Goal: Task Accomplishment & Management: Use online tool/utility

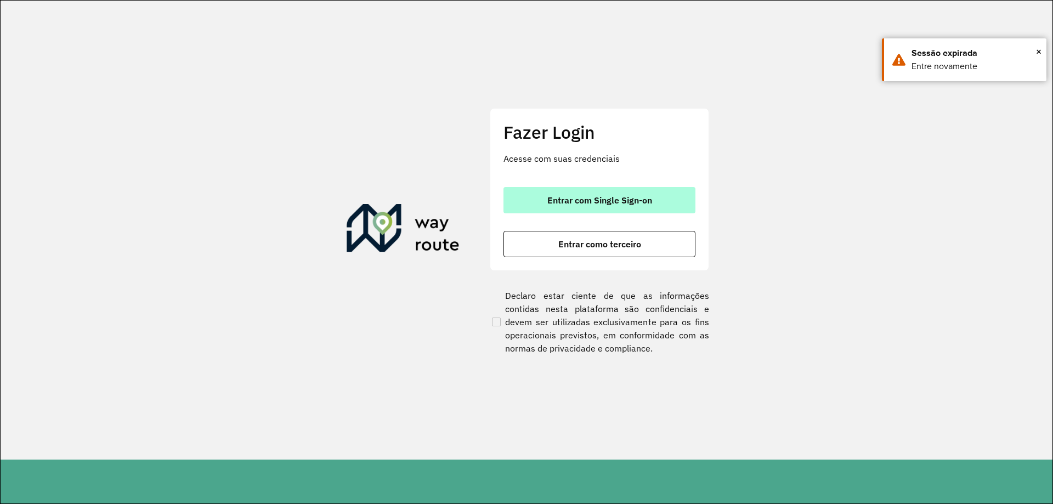
click at [647, 194] on button "Entrar com Single Sign-on" at bounding box center [600, 200] width 192 height 26
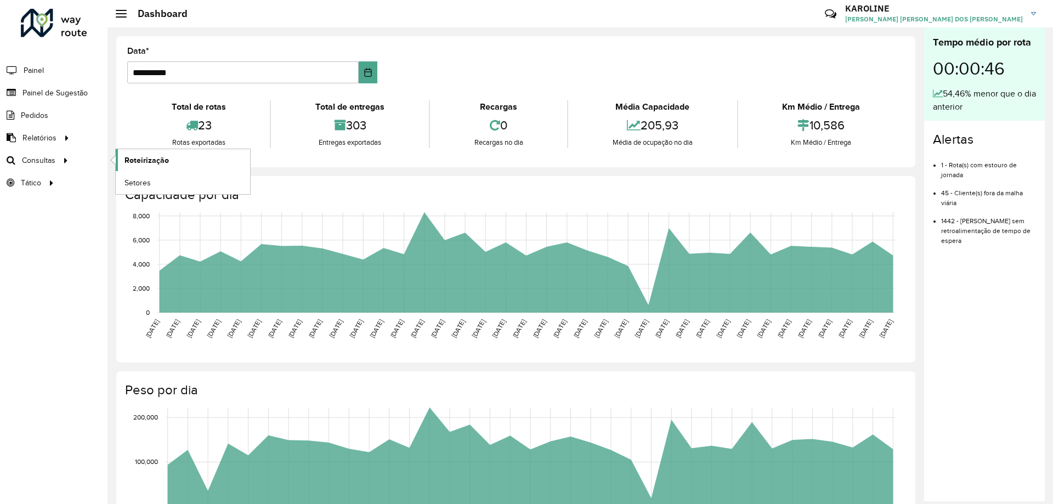
click at [167, 160] on span "Roteirização" at bounding box center [147, 161] width 44 height 12
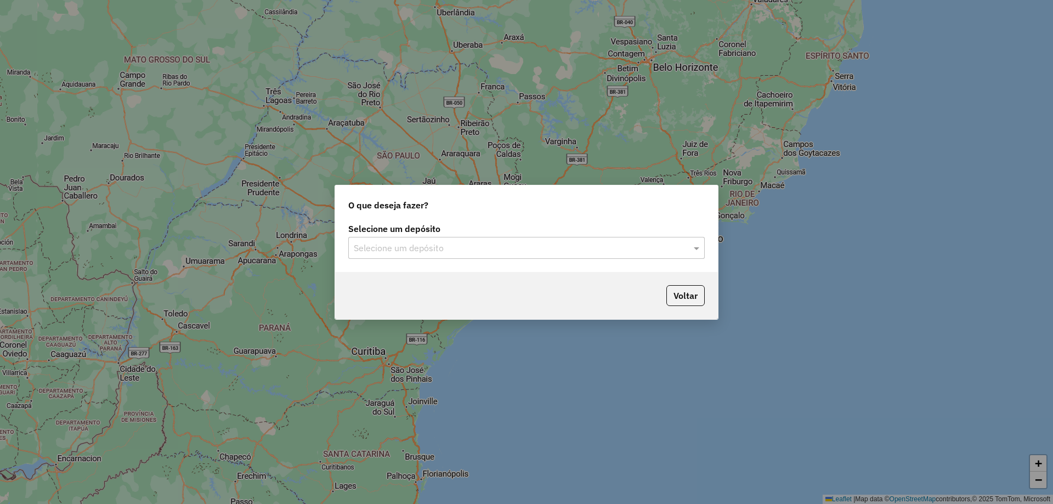
click at [449, 247] on input "text" at bounding box center [516, 248] width 324 height 13
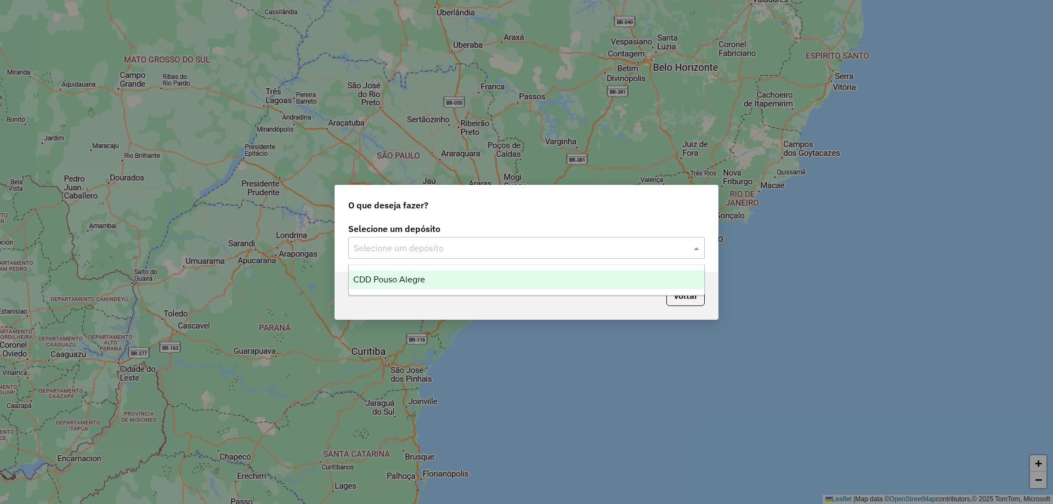
click at [445, 283] on div "CDD Pouso Alegre" at bounding box center [526, 279] width 355 height 19
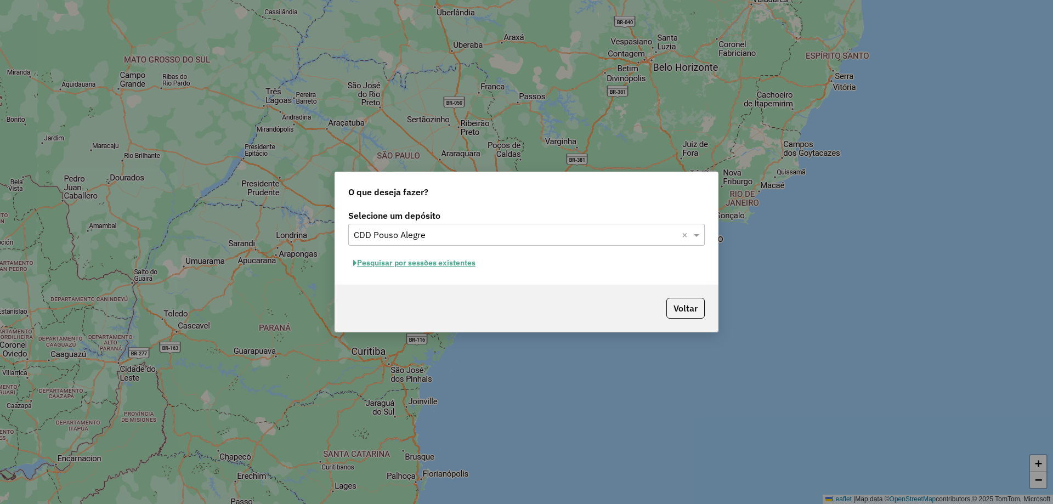
click at [408, 268] on button "Pesquisar por sessões existentes" at bounding box center [414, 263] width 132 height 17
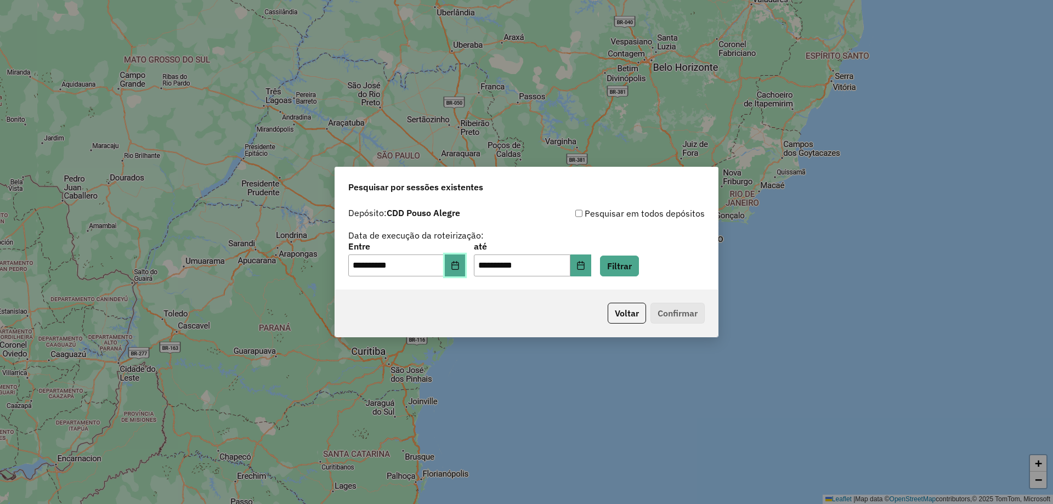
click at [460, 264] on icon "Choose Date" at bounding box center [455, 265] width 9 height 9
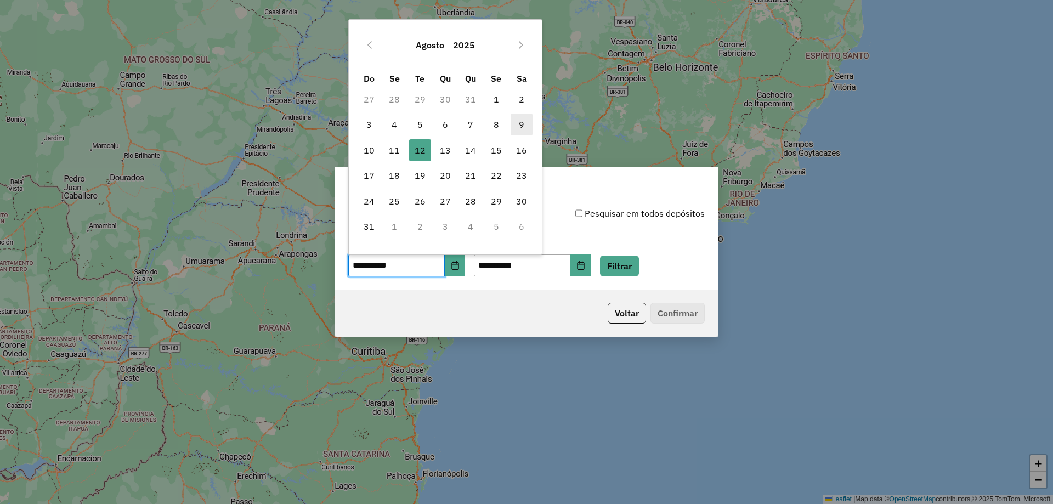
click at [520, 122] on span "9" at bounding box center [522, 125] width 22 height 22
type input "**********"
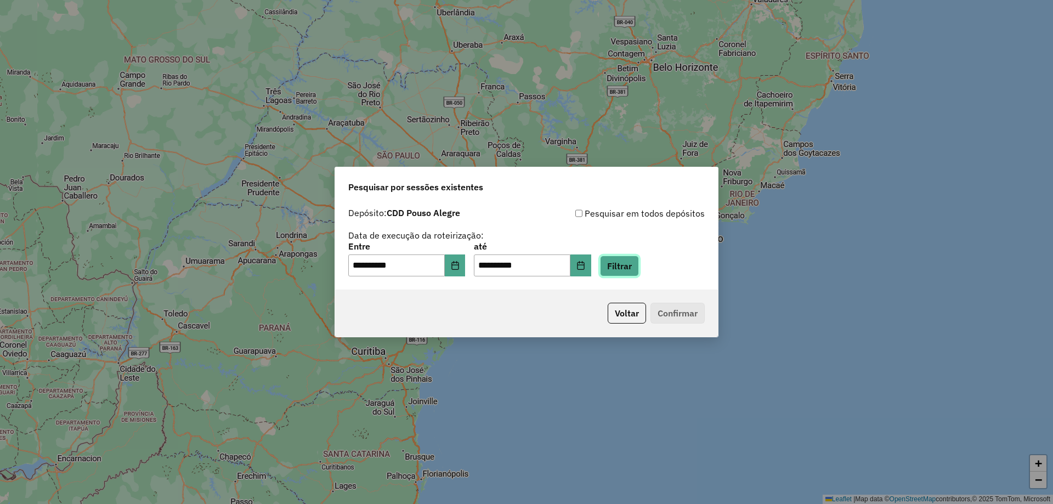
click at [639, 267] on button "Filtrar" at bounding box center [619, 266] width 39 height 21
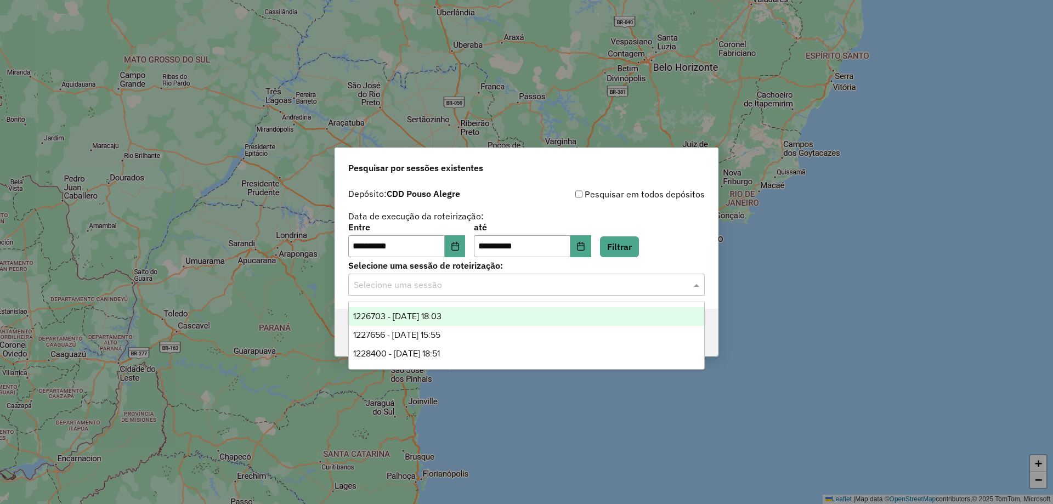
click at [434, 286] on input "text" at bounding box center [516, 285] width 324 height 13
click at [442, 318] on span "1226703 - 09/08/2025 18:03" at bounding box center [397, 316] width 88 height 9
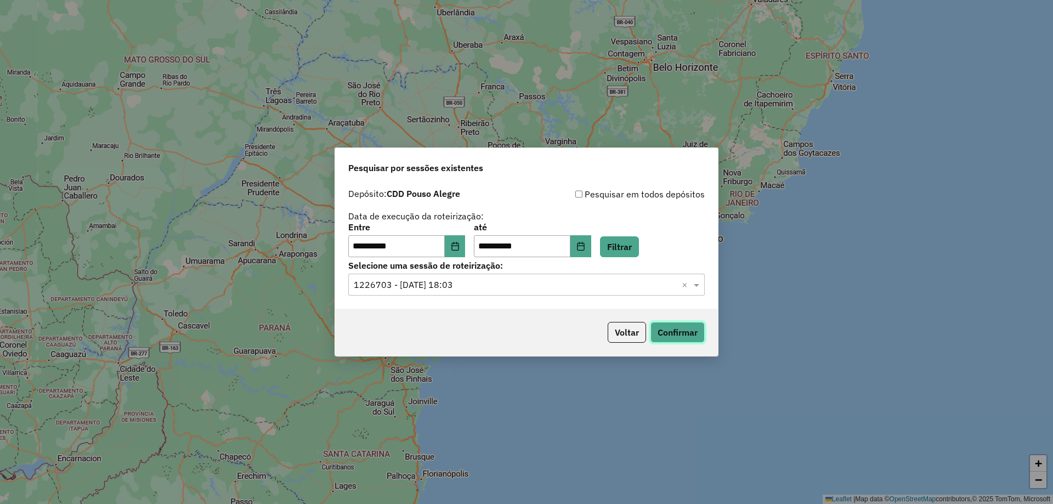
click at [685, 334] on button "Confirmar" at bounding box center [678, 332] width 54 height 21
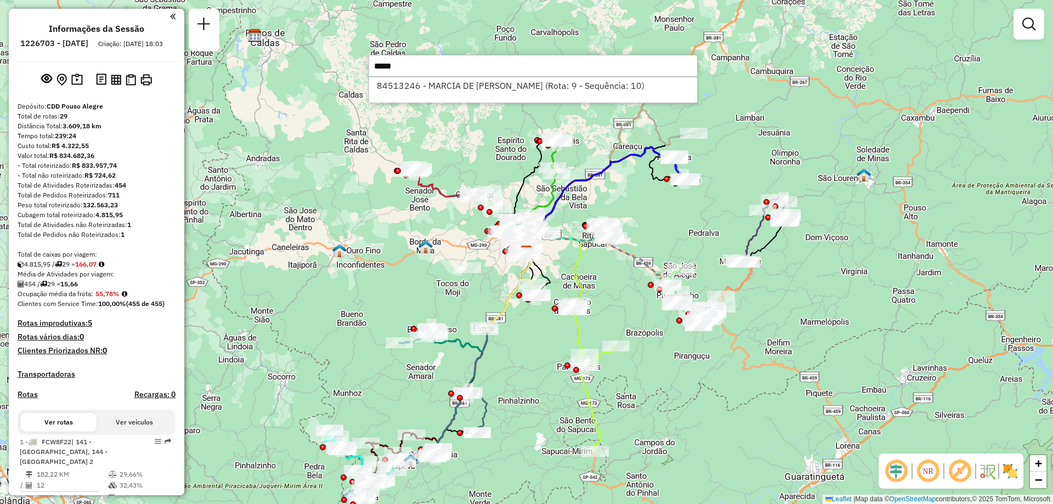
type input "*****"
click at [460, 95] on div "84513246 - MARCIA DE [PERSON_NAME] (Rota: 9 - Sequência: 10)" at bounding box center [533, 90] width 329 height 26
click at [467, 84] on li "84513246 - MARCIA DE [PERSON_NAME] (Rota: 9 - Sequência: 10)" at bounding box center [533, 85] width 328 height 16
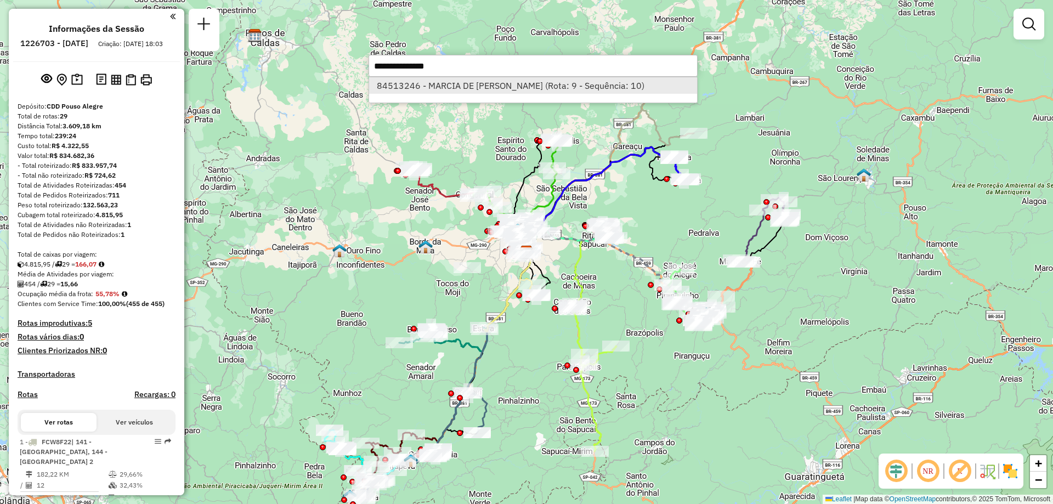
select select "**********"
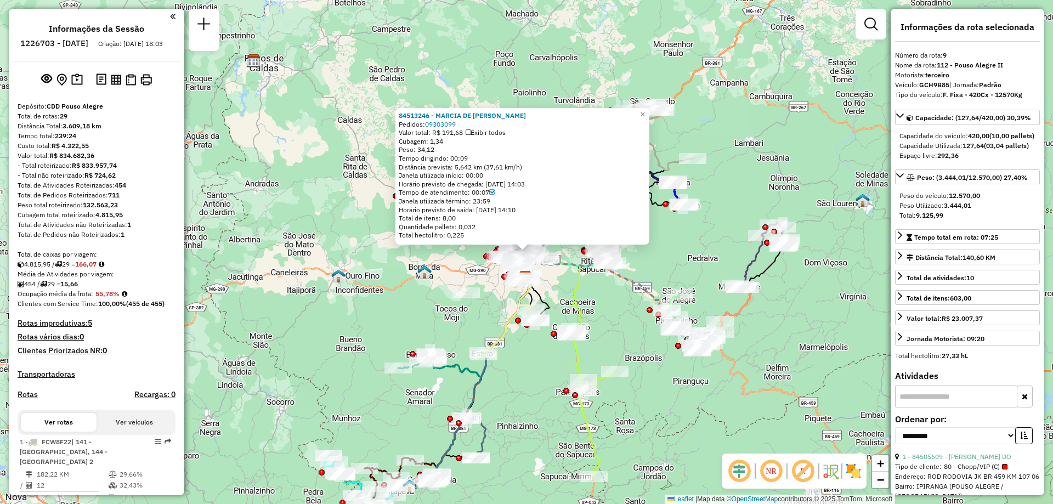
scroll to position [977, 0]
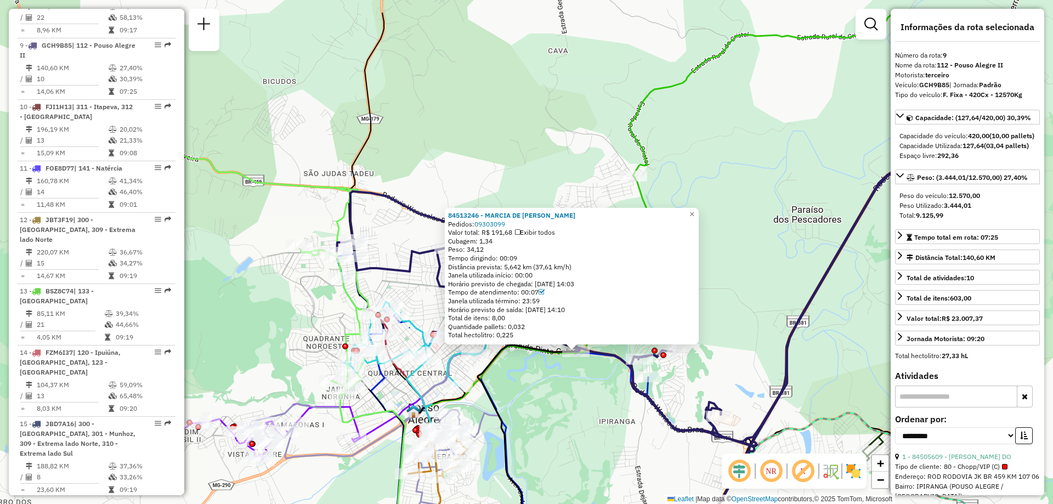
drag, startPoint x: 523, startPoint y: 319, endPoint x: 586, endPoint y: 382, distance: 88.8
click at [586, 382] on div "84513246 - MARCIA DE FATIMA Pedidos: 09303099 Valor total: R$ 191,68 Exibir tod…" at bounding box center [526, 252] width 1053 height 504
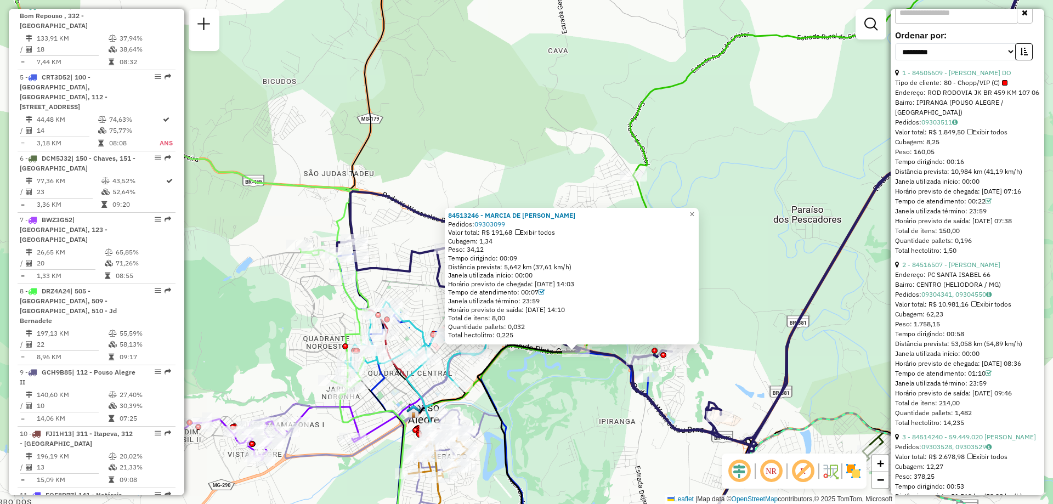
scroll to position [540, 0]
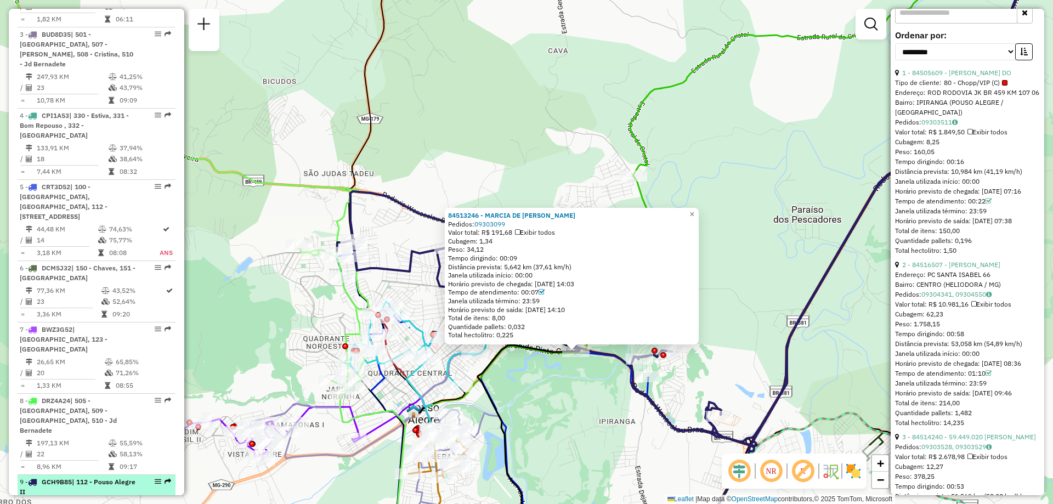
click at [155, 478] on em at bounding box center [158, 481] width 7 height 7
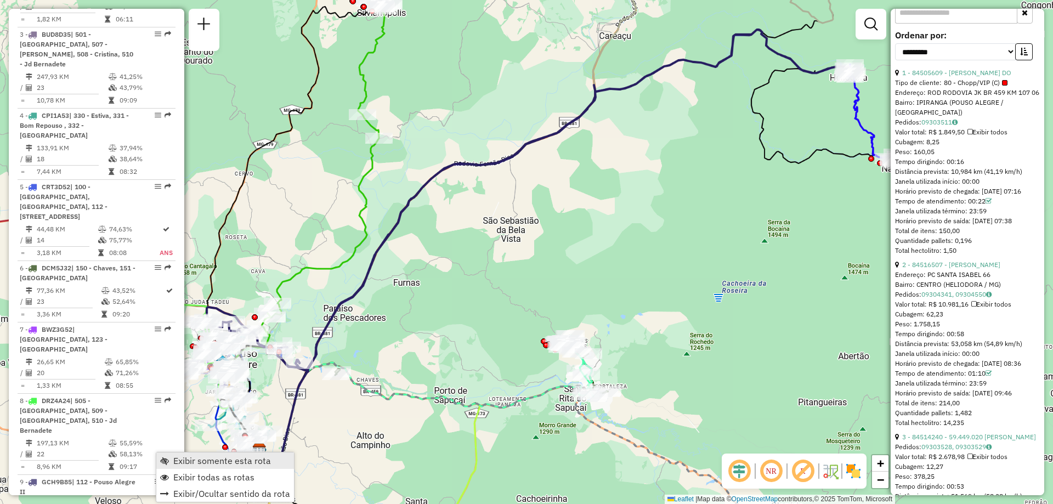
click at [215, 456] on span "Exibir somente esta rota" at bounding box center [222, 460] width 98 height 9
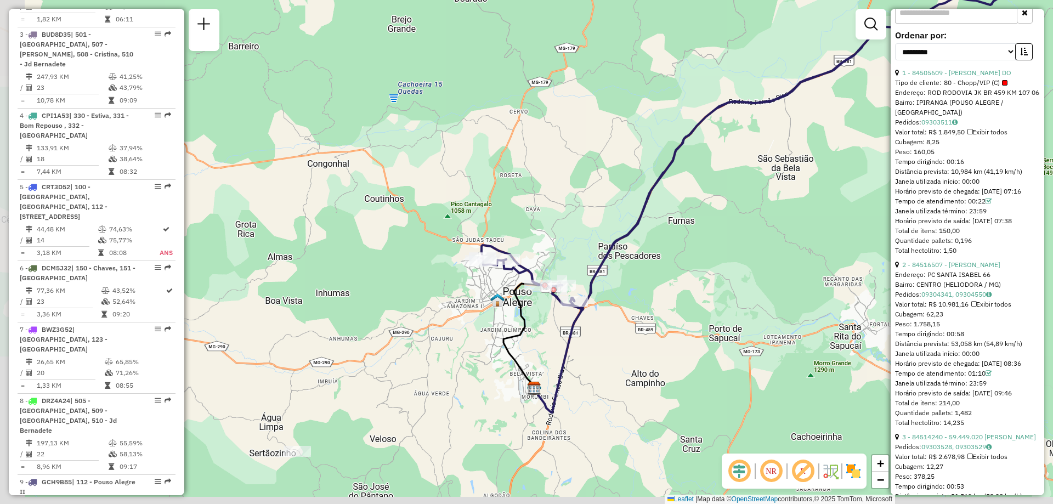
drag, startPoint x: 381, startPoint y: 397, endPoint x: 656, endPoint y: 335, distance: 281.8
click at [656, 335] on div "Janela de atendimento Grade de atendimento Capacidade Transportadoras Veículos …" at bounding box center [526, 252] width 1053 height 504
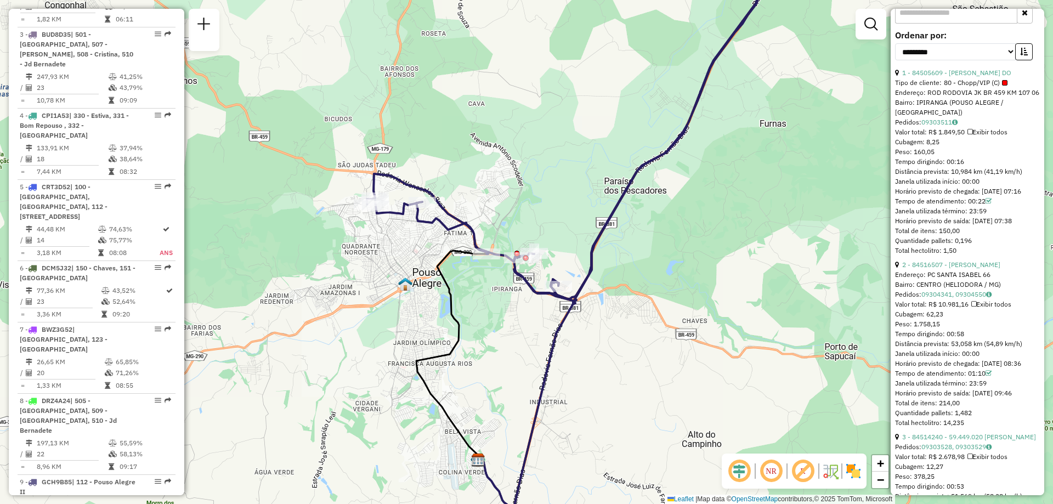
click at [603, 321] on div "Janela de atendimento Grade de atendimento Capacidade Transportadoras Veículos …" at bounding box center [526, 252] width 1053 height 504
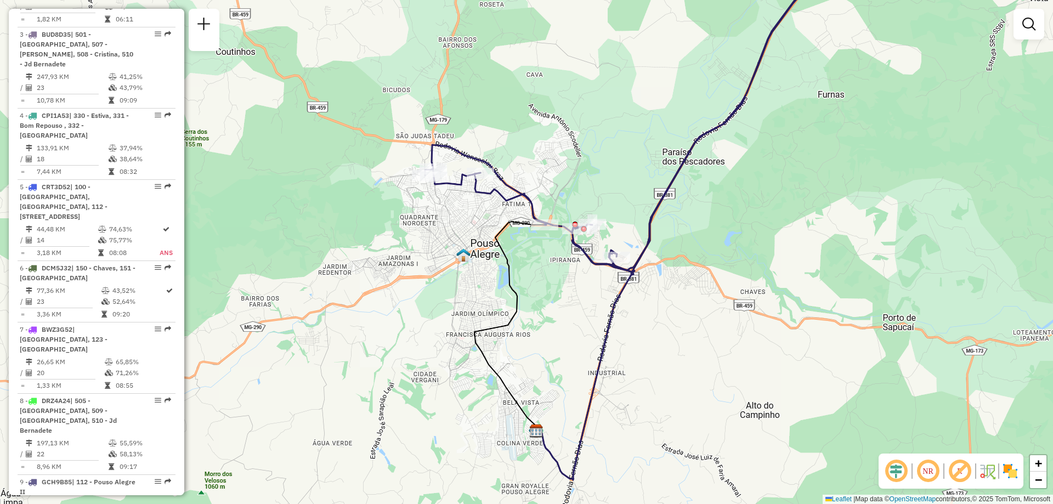
drag, startPoint x: 627, startPoint y: 324, endPoint x: 662, endPoint y: 292, distance: 47.8
click at [662, 292] on div "Janela de atendimento Grade de atendimento Capacidade Transportadoras Veículos …" at bounding box center [526, 252] width 1053 height 504
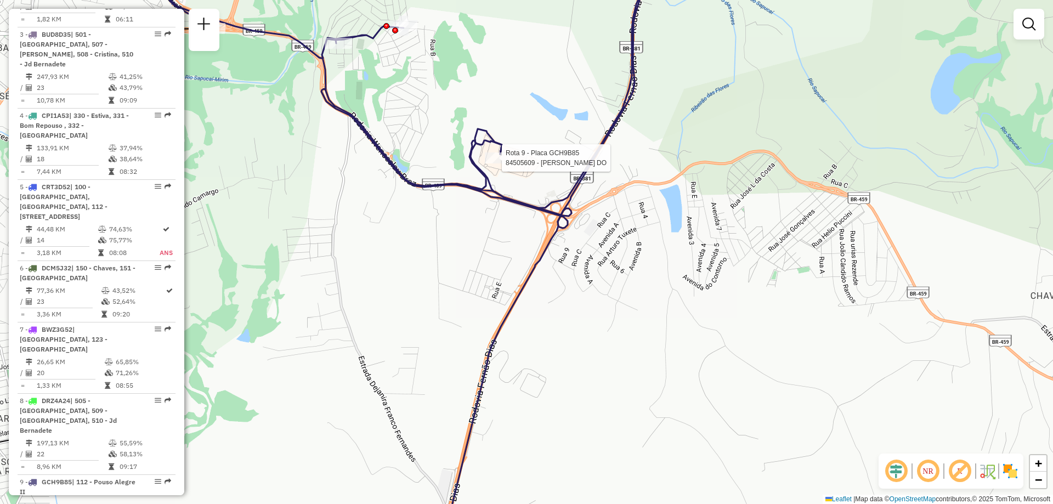
select select "**********"
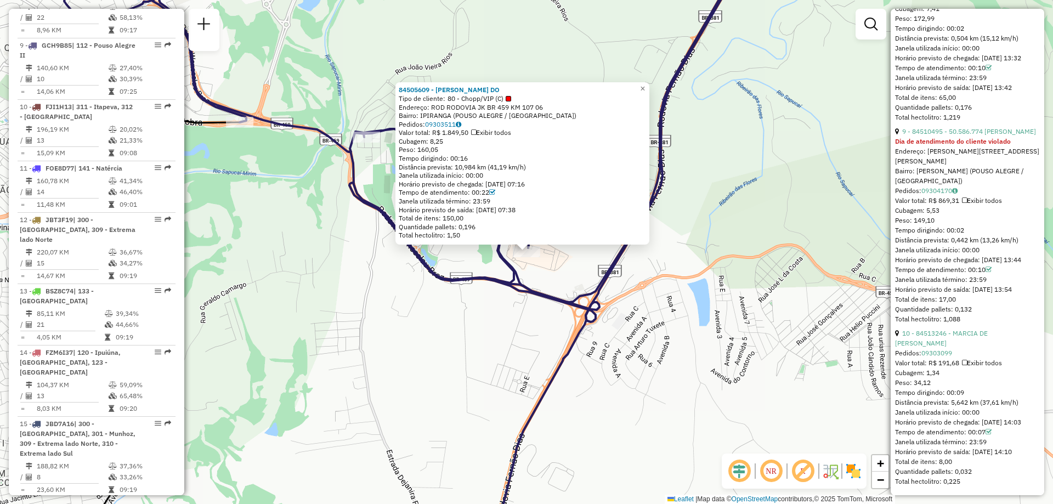
scroll to position [1866, 0]
click at [975, 331] on link "10 - 84513246 - MARCIA DE [PERSON_NAME]" at bounding box center [941, 338] width 93 height 18
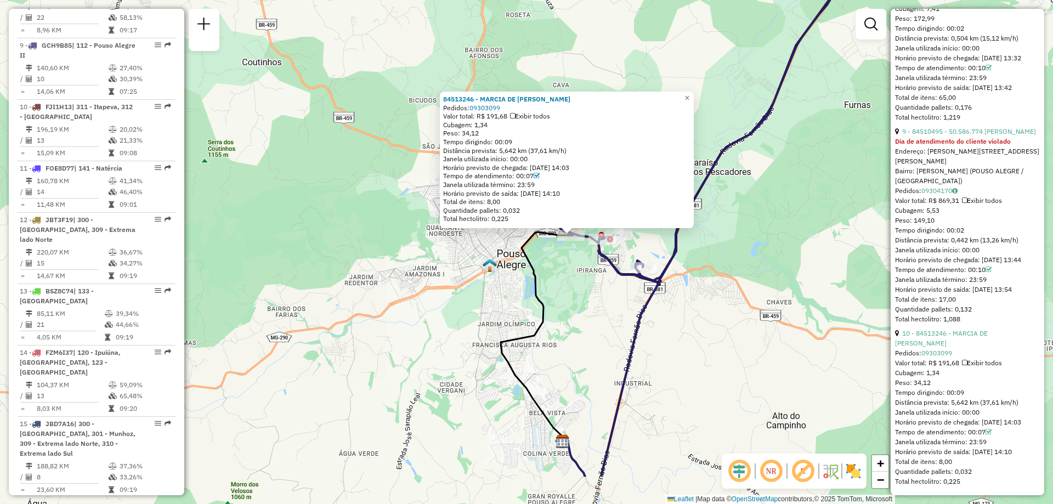
drag, startPoint x: 605, startPoint y: 368, endPoint x: 587, endPoint y: 289, distance: 80.9
click at [587, 289] on div "84513246 - MARCIA DE FATIMA Pedidos: 09303099 Valor total: R$ 191,68 Exibir tod…" at bounding box center [526, 252] width 1053 height 504
click at [689, 92] on span "×" at bounding box center [686, 96] width 5 height 9
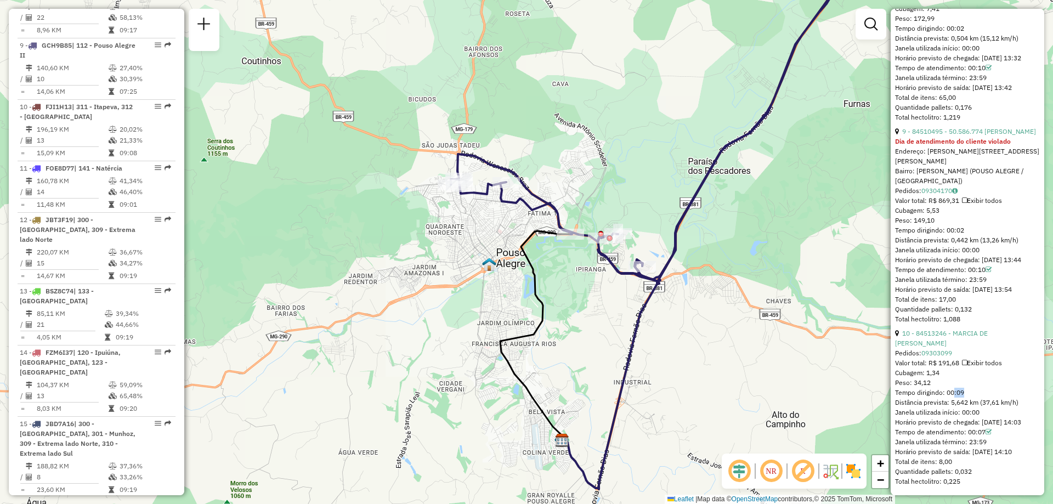
drag, startPoint x: 952, startPoint y: 381, endPoint x: 959, endPoint y: 380, distance: 7.8
click at [959, 388] on div "Tempo dirigindo: 00:09" at bounding box center [967, 393] width 145 height 10
click at [982, 431] on div "Tempo de atendimento: 00:07" at bounding box center [967, 432] width 145 height 10
drag, startPoint x: 950, startPoint y: 383, endPoint x: 964, endPoint y: 382, distance: 13.7
click at [964, 388] on div "Tempo dirigindo: 00:09" at bounding box center [967, 393] width 145 height 10
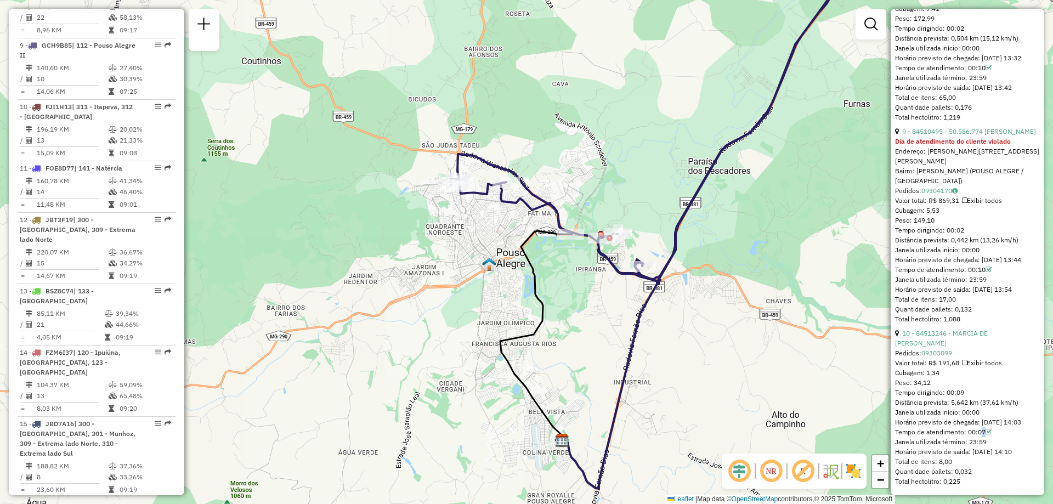
click at [985, 432] on div "Tempo de atendimento: 00:07" at bounding box center [967, 432] width 145 height 10
